Goal: Check status: Check status

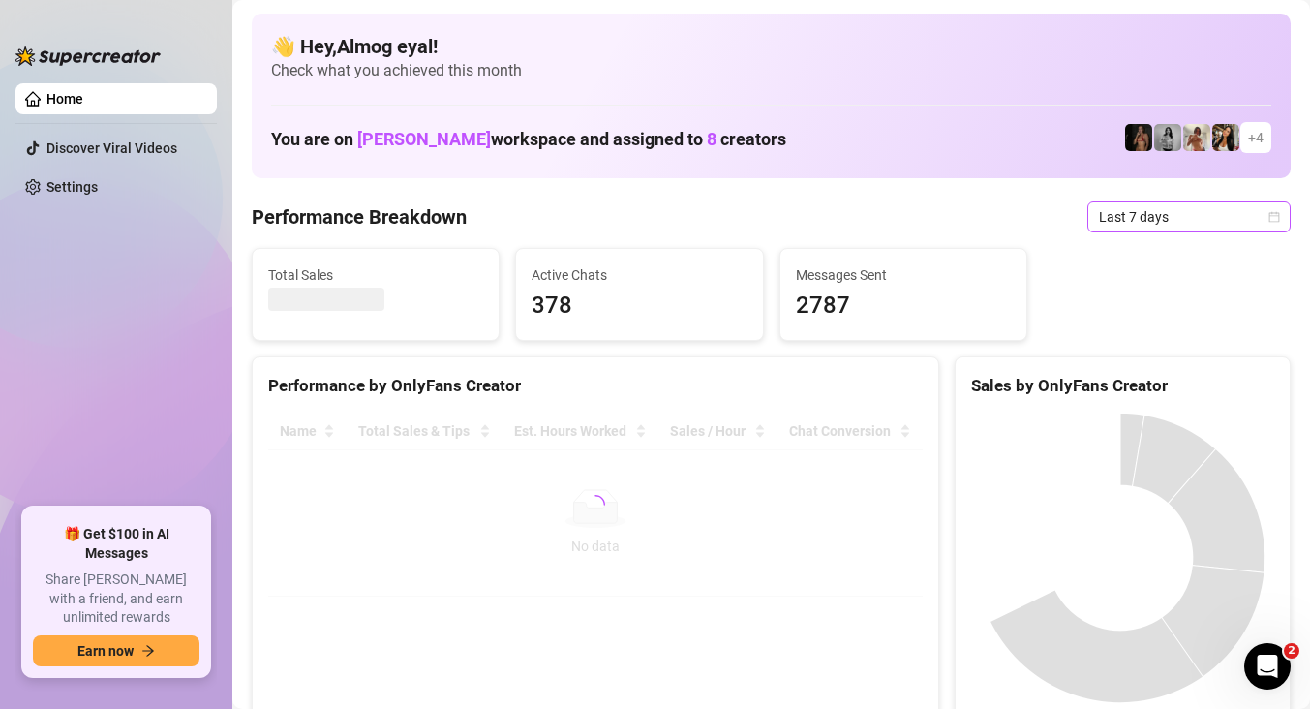
click at [1198, 226] on span "Last 7 days" at bounding box center [1189, 216] width 180 height 29
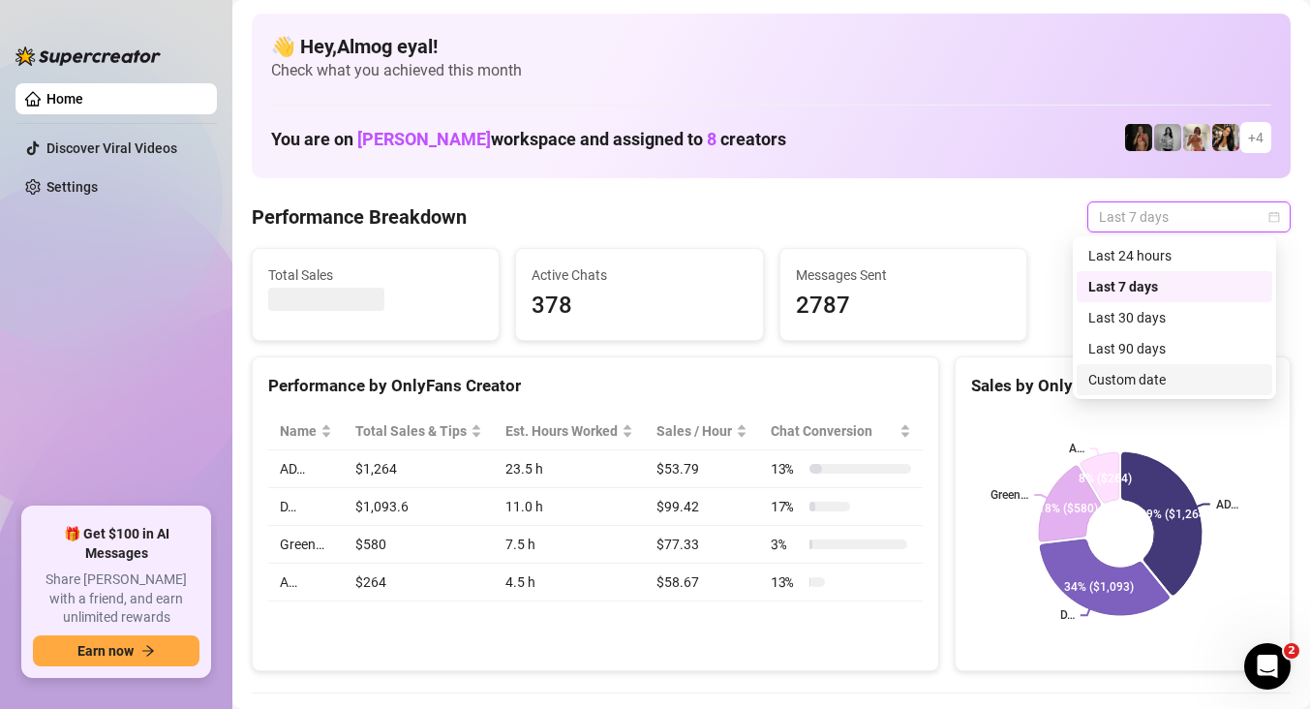
click at [1141, 382] on div "Custom date" at bounding box center [1174, 379] width 172 height 21
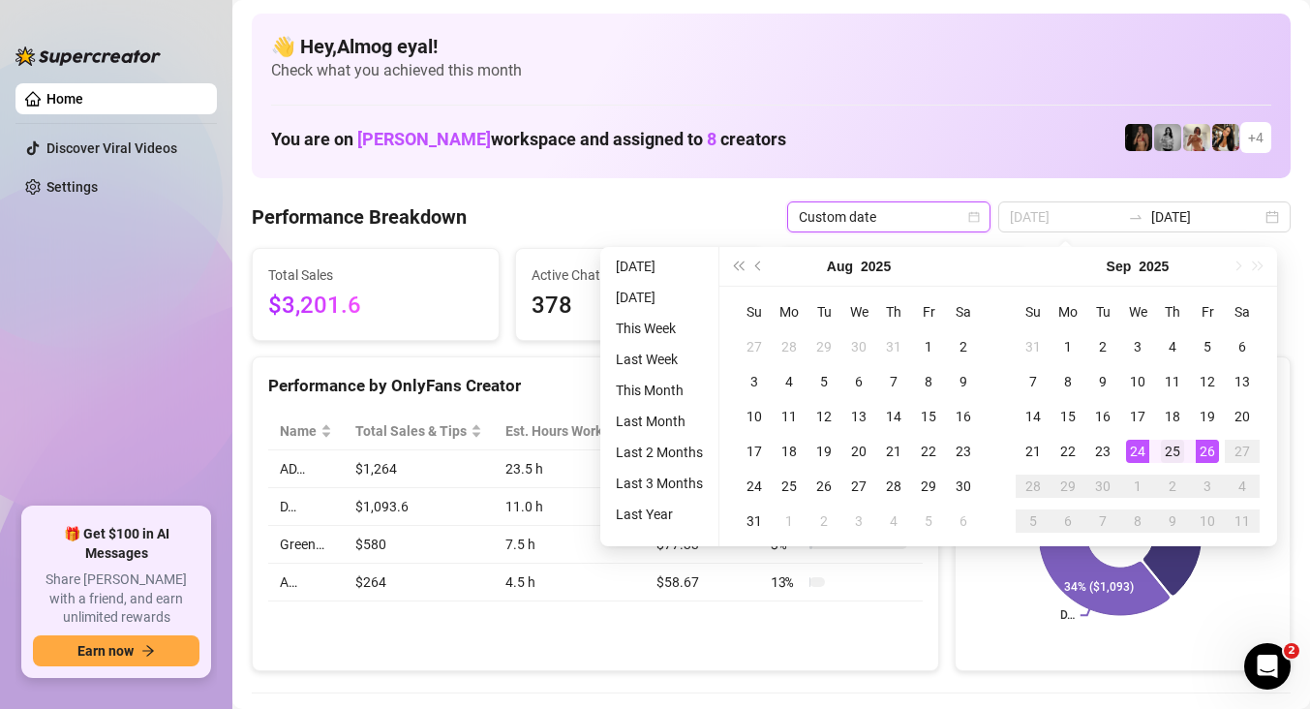
type input "[DATE]"
drag, startPoint x: 1170, startPoint y: 445, endPoint x: 1201, endPoint y: 455, distance: 32.5
click at [1172, 446] on div "25" at bounding box center [1172, 451] width 23 height 23
click at [1214, 455] on div "26" at bounding box center [1207, 451] width 23 height 23
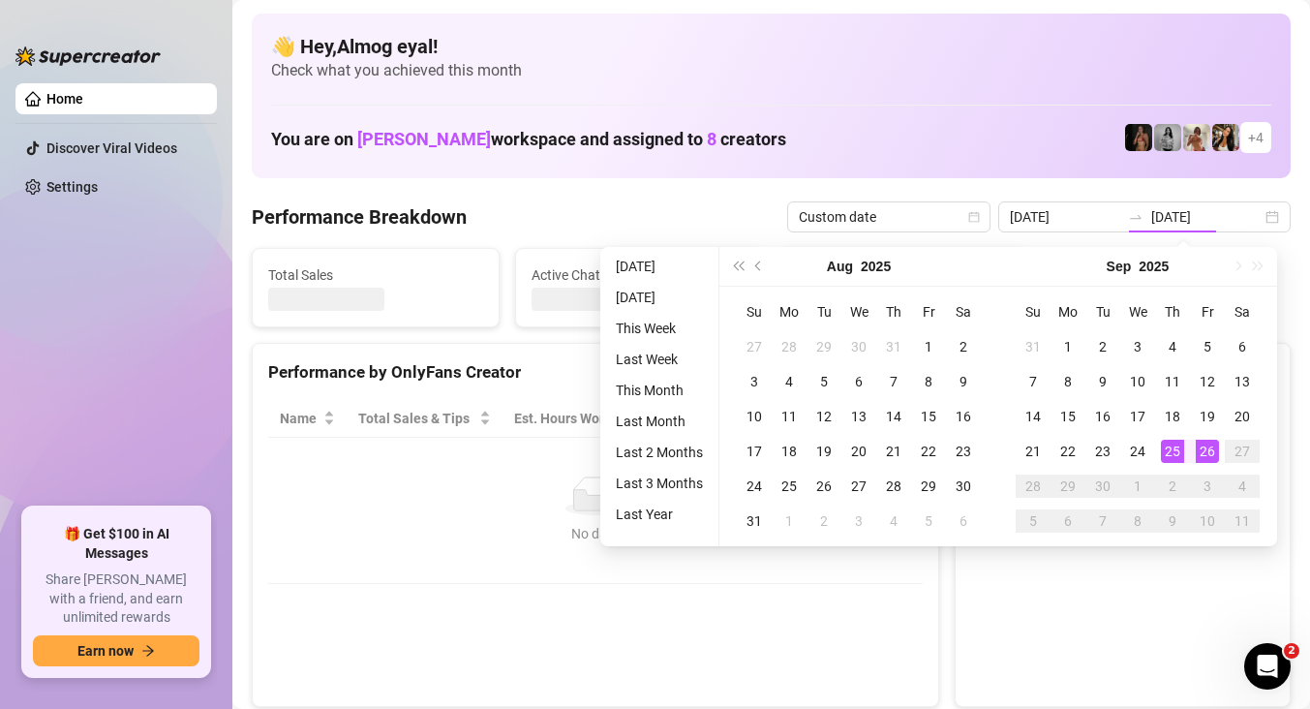
type input "[DATE]"
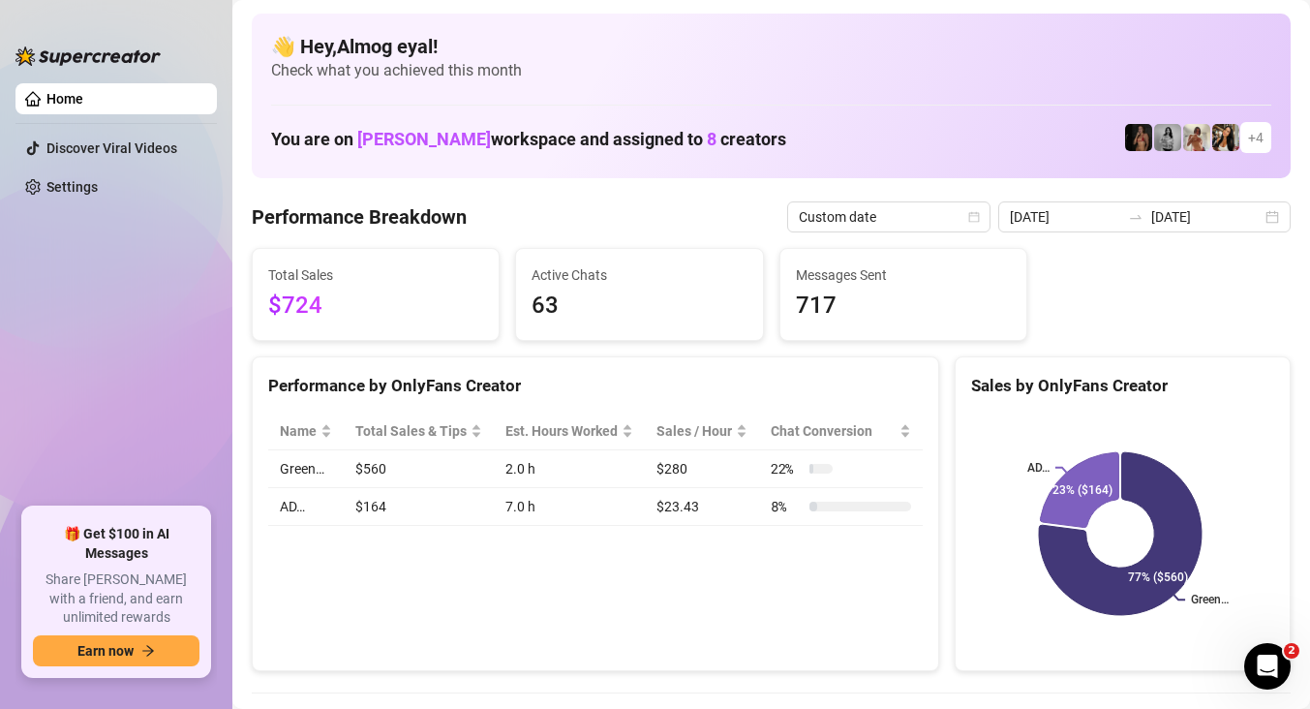
click at [20, 31] on div at bounding box center [87, 46] width 145 height 58
